Goal: Task Accomplishment & Management: Use online tool/utility

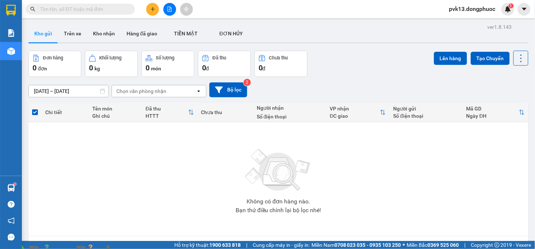
click at [134, 249] on img at bounding box center [132, 253] width 4 height 4
click at [70, 31] on button "Trên xe" at bounding box center [72, 34] width 29 height 18
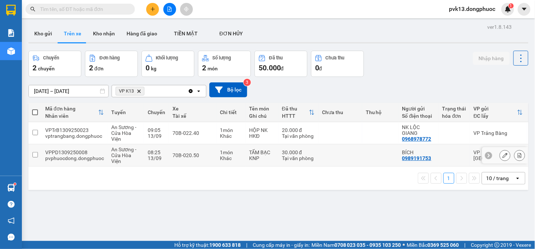
click at [328, 156] on td at bounding box center [340, 155] width 44 height 22
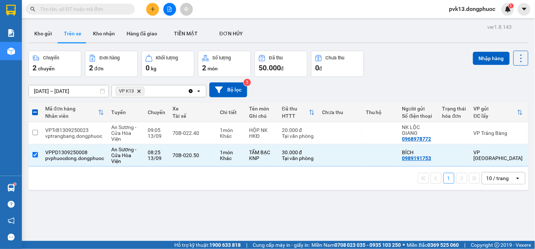
click at [483, 47] on div "ver 1.8.143 Kho gửi Trên xe Kho nhận Hàng đã giao TIỀN MẶT ĐƠN HỦY Chuyến 2 c…" at bounding box center [279, 146] width 506 height 249
click at [483, 55] on button "Nhập hàng" at bounding box center [491, 58] width 37 height 13
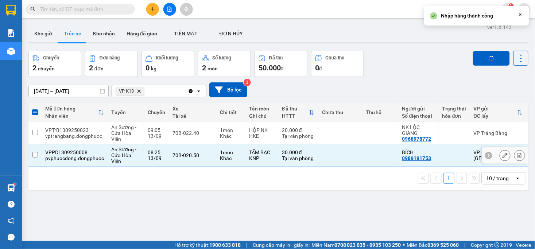
checkbox input "false"
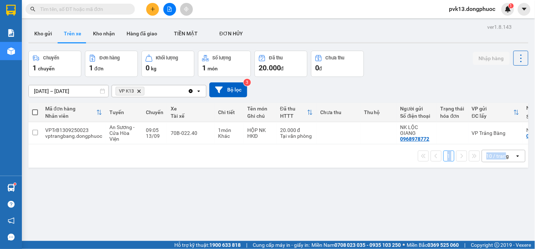
drag, startPoint x: 280, startPoint y: 147, endPoint x: 411, endPoint y: 159, distance: 131.8
click at [486, 160] on div "1 10 / trang open" at bounding box center [278, 155] width 500 height 23
click at [191, 187] on div "ver 1.8.143 Kho gửi Trên xe Kho nhận Hàng đã giao TIỀN MẶT ĐƠN HỦY Chuyến 1 c…" at bounding box center [279, 146] width 506 height 249
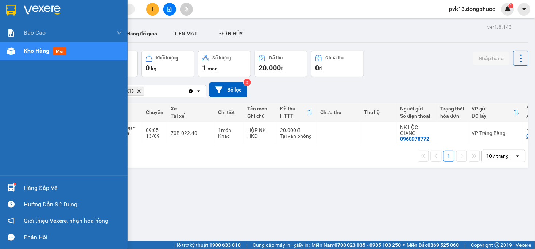
drag, startPoint x: 11, startPoint y: 185, endPoint x: 191, endPoint y: 188, distance: 180.6
click at [12, 185] on img at bounding box center [11, 188] width 8 height 8
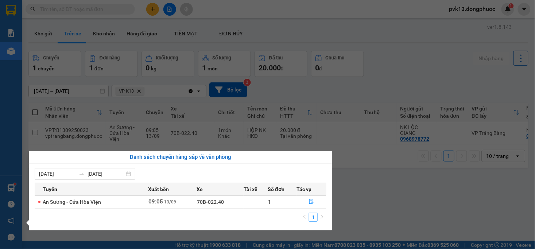
click at [390, 193] on section "Kết quả tìm kiếm ( 0 ) Bộ lọc No Data pvk13.dongphuoc 1 Báo cáo Mẫu 1: Báo cáo …" at bounding box center [267, 124] width 535 height 249
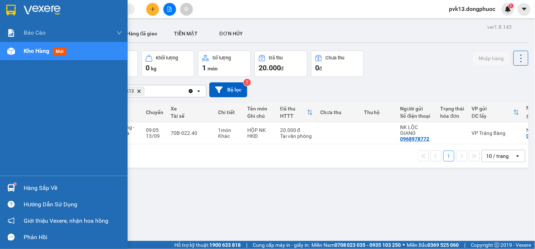
click at [17, 187] on div at bounding box center [11, 188] width 13 height 13
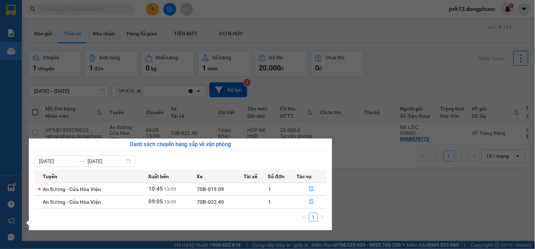
click at [384, 191] on section "Kết quả tìm kiếm ( 0 ) Bộ lọc No Data pvk13.dongphuoc 1 Báo cáo Mẫu 1: Báo cáo …" at bounding box center [267, 124] width 535 height 249
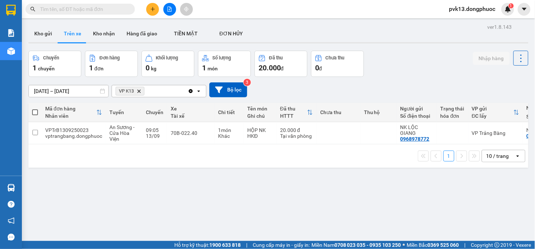
click at [100, 34] on button "Kho nhận" at bounding box center [104, 34] width 34 height 18
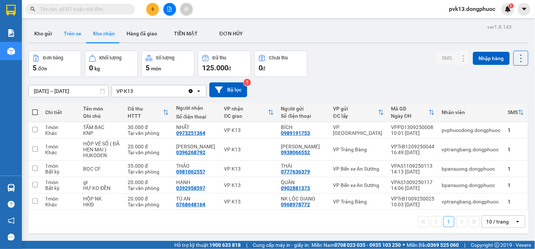
click at [72, 32] on button "Trên xe" at bounding box center [72, 34] width 29 height 18
type input "[DATE] – [DATE]"
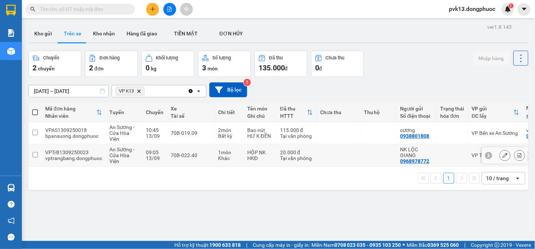
click at [333, 164] on td at bounding box center [339, 155] width 44 height 22
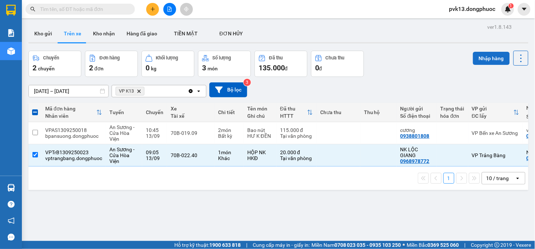
click at [482, 59] on button "Nhập hàng" at bounding box center [491, 58] width 37 height 13
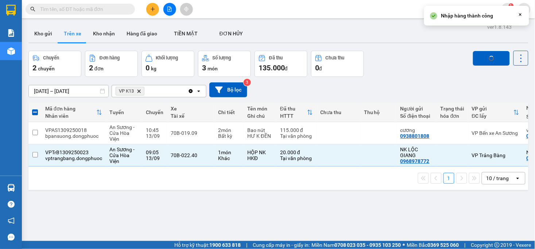
checkbox input "false"
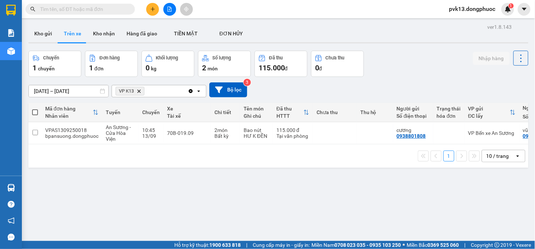
click at [104, 42] on div at bounding box center [278, 42] width 500 height 1
click at [104, 34] on button "Kho nhận" at bounding box center [104, 34] width 34 height 18
type input "[DATE] – [DATE]"
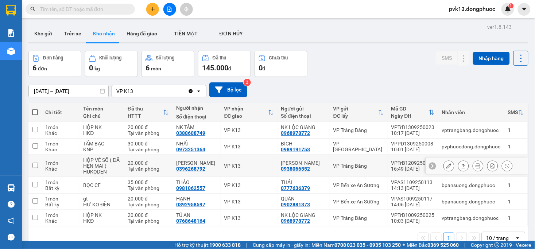
scroll to position [34, 0]
